Goal: Task Accomplishment & Management: Manage account settings

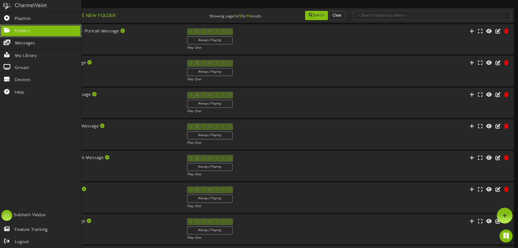
click at [21, 28] on span "Folders" at bounding box center [22, 31] width 15 height 6
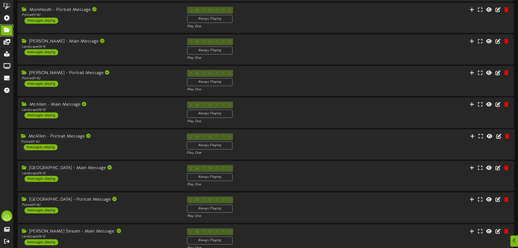
scroll to position [114, 0]
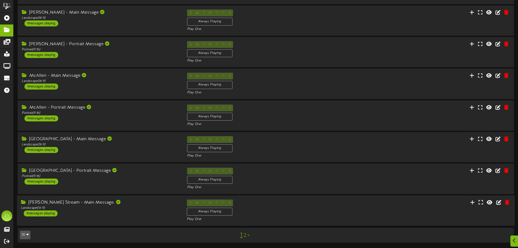
click at [332, 211] on div "S M T W T F S Always Playing Play One" at bounding box center [266, 210] width 166 height 22
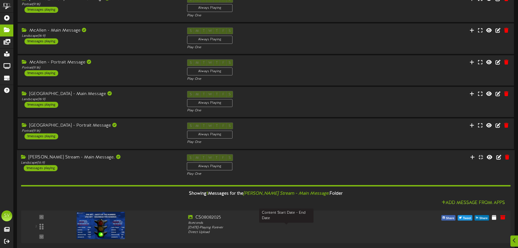
scroll to position [183, 0]
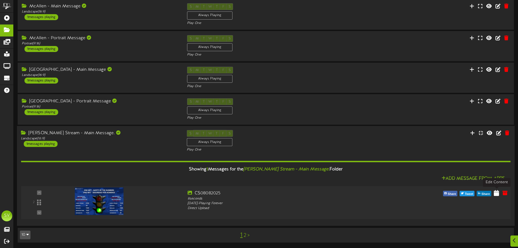
click at [495, 195] on icon at bounding box center [496, 192] width 5 height 6
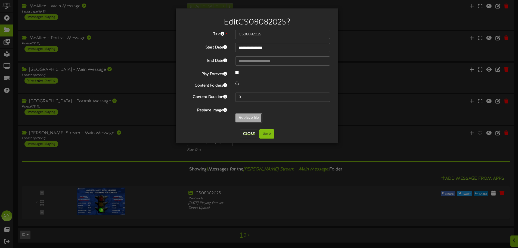
click at [245, 118] on div "**********" at bounding box center [257, 77] width 146 height 95
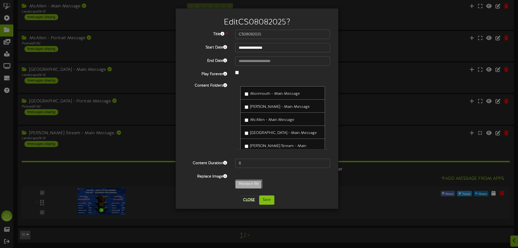
type input "**********"
type input "CS08112025"
click at [268, 202] on button "Save" at bounding box center [266, 199] width 15 height 9
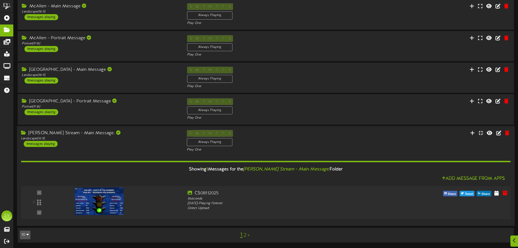
click at [105, 204] on img at bounding box center [99, 200] width 49 height 27
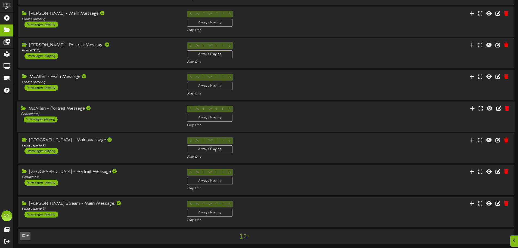
scroll to position [114, 0]
